Goal: Consume media (video, audio): Consume media (video, audio)

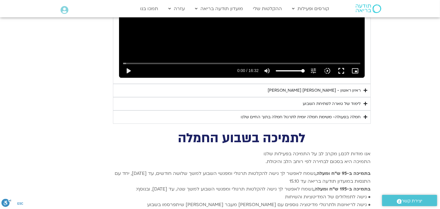
scroll to position [1869, 0]
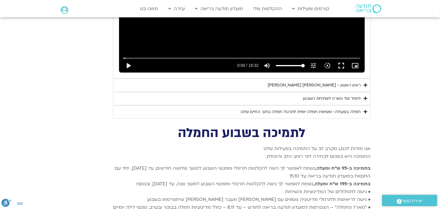
click at [365, 83] on icon "Accordion. Open links with Enter or Space, close with Escape, and navigate with…" at bounding box center [366, 85] width 4 height 4
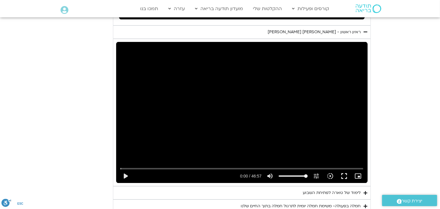
scroll to position [1926, 0]
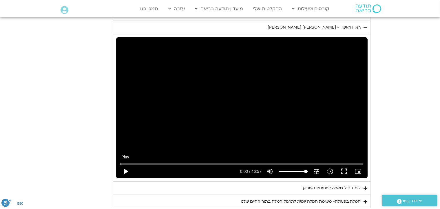
click at [124, 165] on button "play_arrow" at bounding box center [125, 172] width 14 height 14
click at [188, 162] on input "Seek" at bounding box center [241, 163] width 243 height 3
click at [182, 162] on input "Seek" at bounding box center [241, 163] width 243 height 3
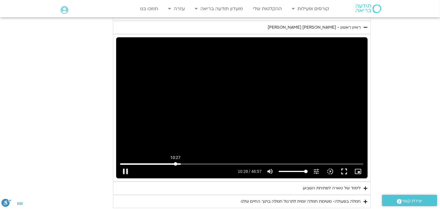
click at [175, 162] on input "Seek" at bounding box center [241, 163] width 243 height 3
click at [346, 165] on button "fullscreen" at bounding box center [344, 172] width 14 height 14
click at [346, 179] on div "Skip Ad 11:04 pause 10:34 / 46:57 volume_up Mute tune Resolution Auto 720p slow…" at bounding box center [241, 107] width 251 height 141
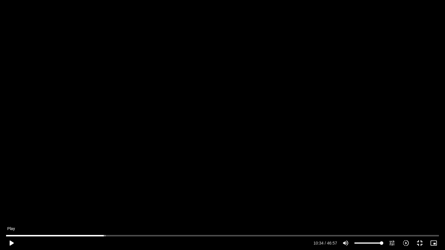
click at [10, 244] on button "play_arrow" at bounding box center [11, 243] width 14 height 14
click at [14, 240] on button "play_arrow" at bounding box center [11, 243] width 14 height 14
click at [171, 237] on input "Seek" at bounding box center [222, 235] width 432 height 3
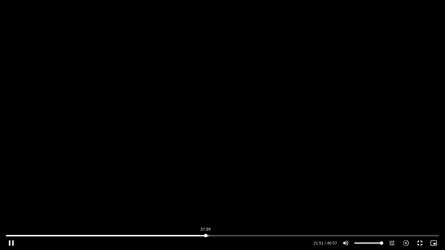
click at [206, 235] on input "Seek" at bounding box center [222, 235] width 432 height 3
click at [250, 236] on input "Seek" at bounding box center [222, 235] width 432 height 3
click at [297, 237] on input "Seek" at bounding box center [222, 235] width 432 height 3
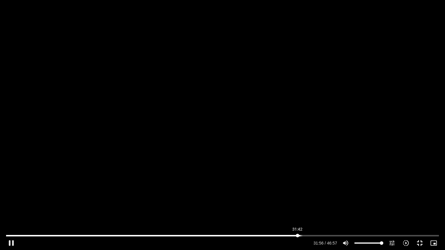
click at [297, 237] on input "Seek" at bounding box center [222, 235] width 432 height 3
click at [320, 236] on input "Seek" at bounding box center [222, 235] width 432 height 3
click at [40, 234] on input "Seek" at bounding box center [222, 235] width 432 height 3
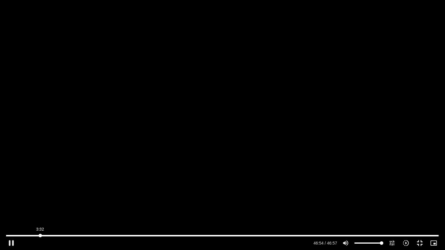
click at [40, 234] on input "Seek" at bounding box center [222, 235] width 432 height 3
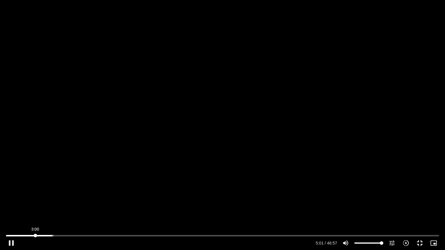
click at [35, 235] on input "Seek" at bounding box center [222, 235] width 432 height 3
click at [27, 234] on input "Seek" at bounding box center [222, 235] width 432 height 3
click at [57, 235] on input "Seek" at bounding box center [222, 235] width 432 height 3
click at [67, 235] on input "Seek" at bounding box center [222, 235] width 432 height 3
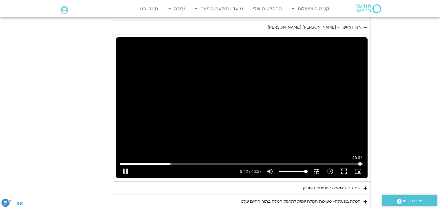
click at [360, 162] on input "Seek" at bounding box center [241, 163] width 243 height 3
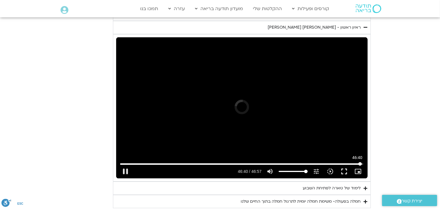
click at [360, 162] on input "Seek" at bounding box center [241, 163] width 243 height 3
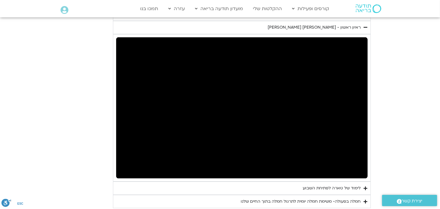
click at [365, 186] on icon "Accordion. Open links with Enter or Space, close with Escape, and navigate with…" at bounding box center [366, 188] width 4 height 4
click at [0, 0] on icon "Accordion. Open links with Enter or Space, close with Escape, and navigate with…" at bounding box center [0, 0] width 0 height 0
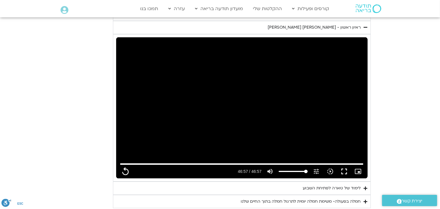
click at [365, 186] on icon "Accordion. Open links with Enter or Space, close with Escape, and navigate with…" at bounding box center [366, 188] width 4 height 4
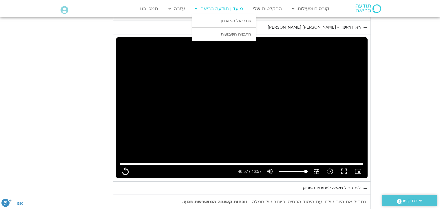
type input "2817.733333"
